Goal: Navigation & Orientation: Find specific page/section

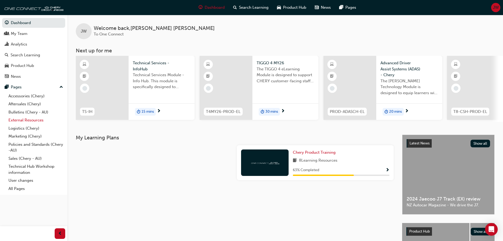
click at [43, 118] on link "External Resources" at bounding box center [35, 120] width 59 height 8
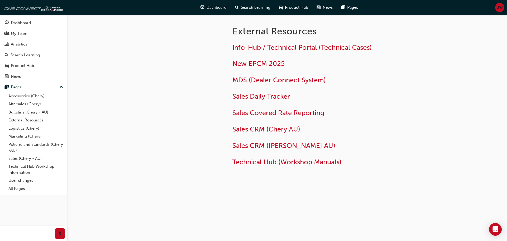
click at [250, 84] on h2 "MDS (Dealer Connect System)" at bounding box center [318, 80] width 172 height 8
click at [251, 79] on span "MDS (Dealer Connect System)" at bounding box center [278, 80] width 93 height 8
